Goal: Task Accomplishment & Management: Use online tool/utility

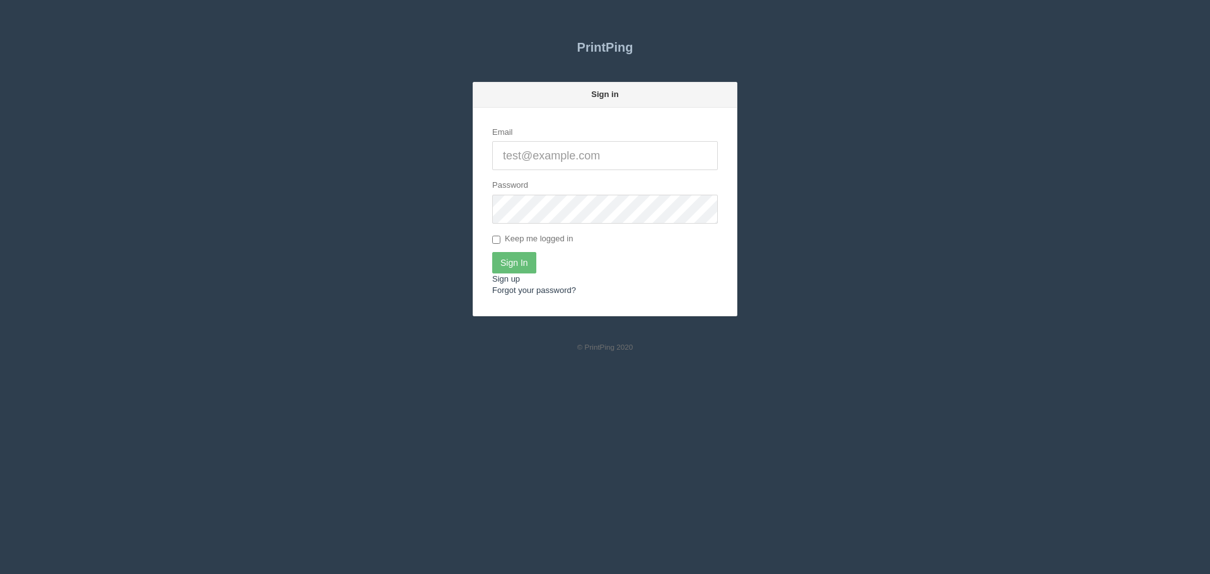
type input "[EMAIL_ADDRESS][DOMAIN_NAME]"
click at [514, 270] on input "Sign In" at bounding box center [514, 262] width 44 height 21
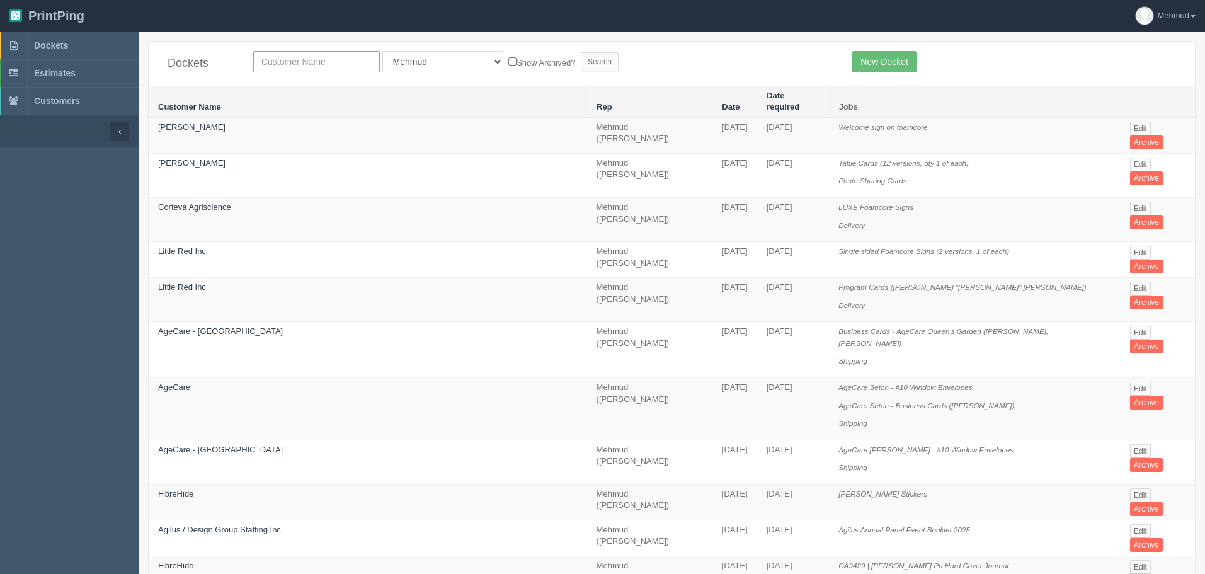
click at [307, 71] on input "text" at bounding box center [316, 61] width 127 height 21
type input "launchpad"
click at [581, 69] on input "Search" at bounding box center [600, 61] width 38 height 19
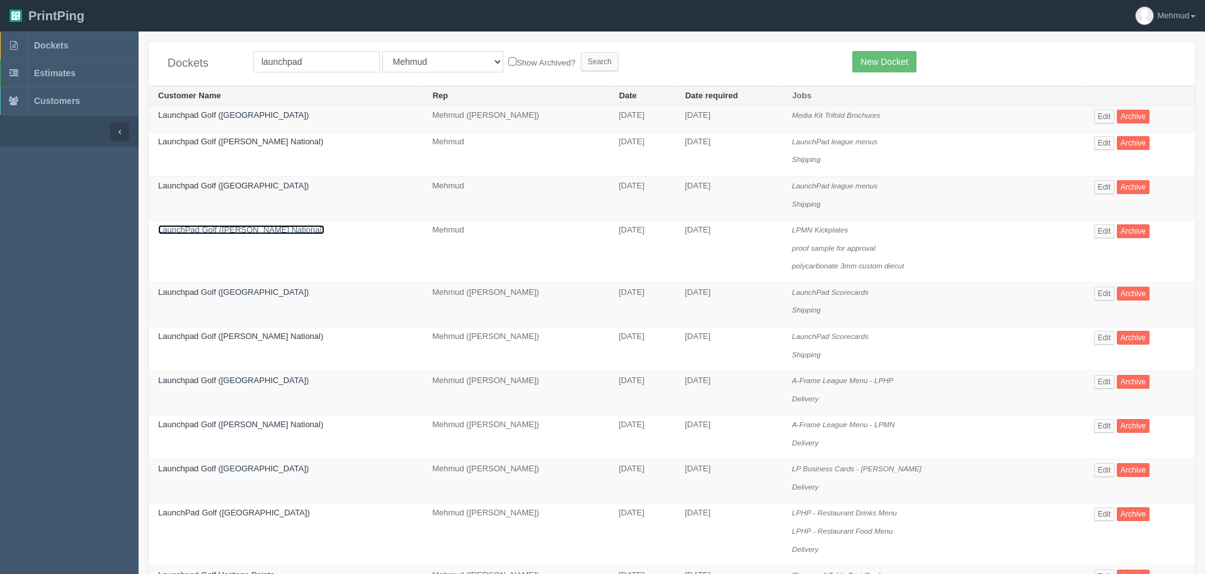
click at [214, 228] on link "LaunchPad Golf (Mickelson National)" at bounding box center [241, 229] width 166 height 9
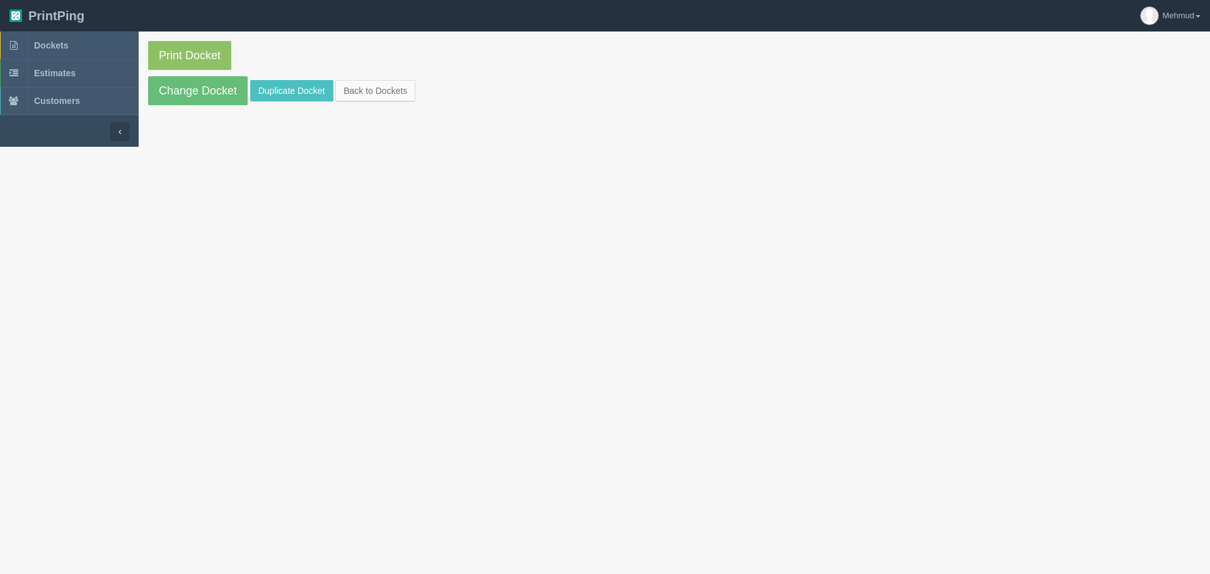
click at [218, 72] on section "Print Docket Change Docket Duplicate Docket Back to Dockets" at bounding box center [674, 73] width 1071 height 83
click at [215, 91] on link "Change Docket" at bounding box center [198, 90] width 100 height 29
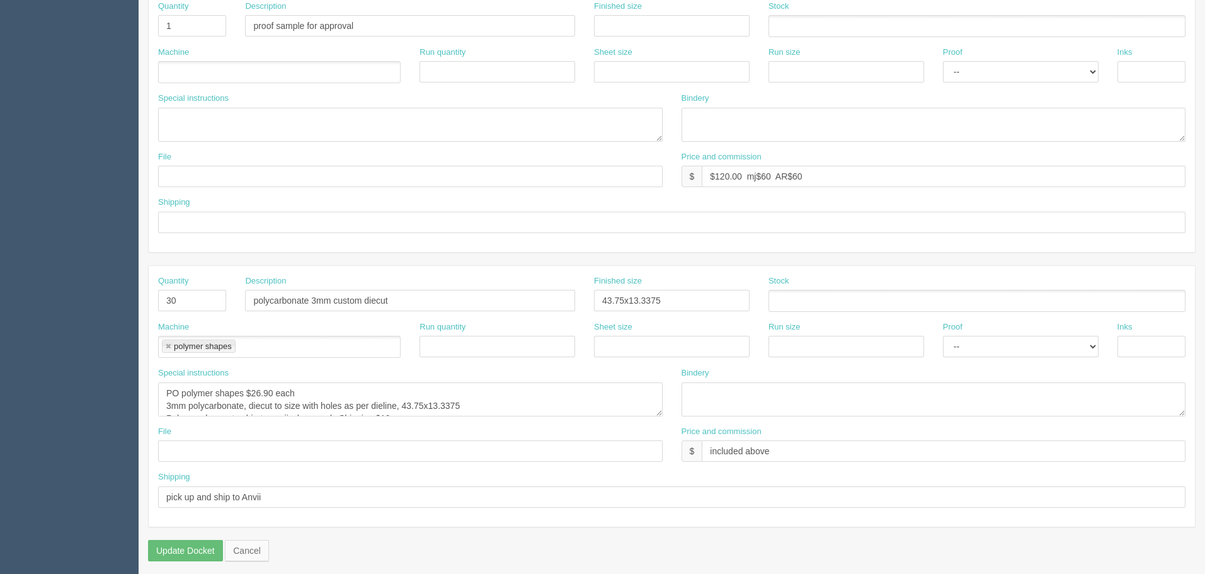
scroll to position [567, 0]
